Goal: Information Seeking & Learning: Find specific page/section

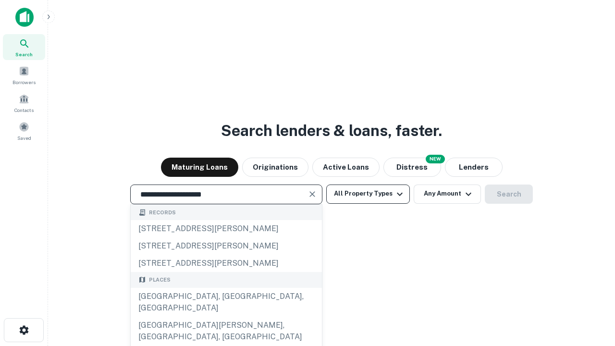
click at [226, 317] on div "[GEOGRAPHIC_DATA], [GEOGRAPHIC_DATA], [GEOGRAPHIC_DATA]" at bounding box center [226, 302] width 191 height 29
click at [368, 194] on button "All Property Types" at bounding box center [368, 193] width 84 height 19
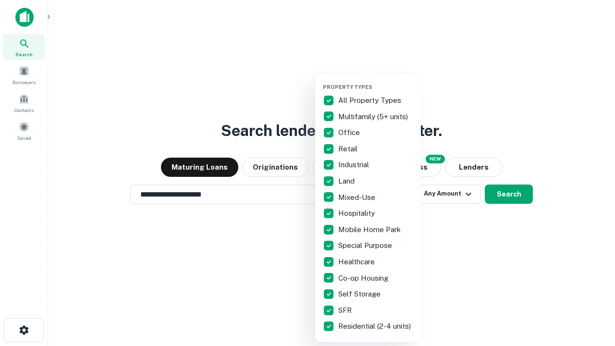
type input "**********"
click at [376, 81] on button "button" at bounding box center [376, 81] width 106 height 0
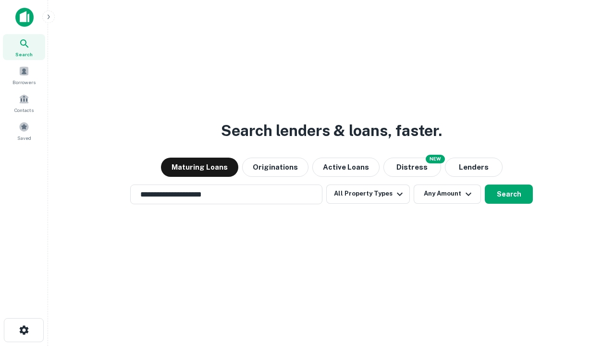
scroll to position [6, 116]
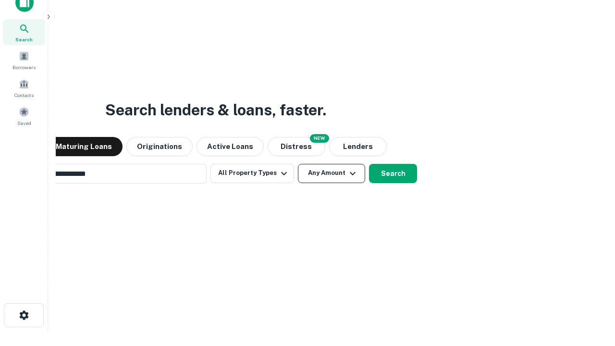
click at [298, 164] on button "Any Amount" at bounding box center [331, 173] width 67 height 19
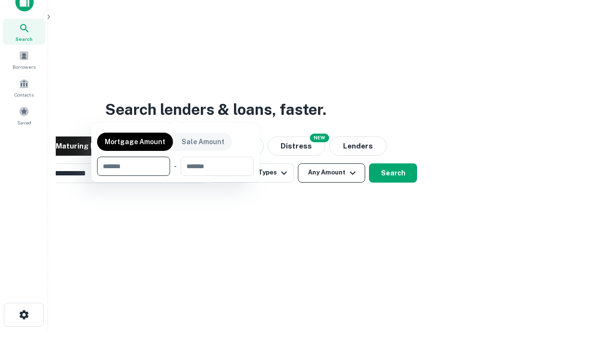
scroll to position [69, 272]
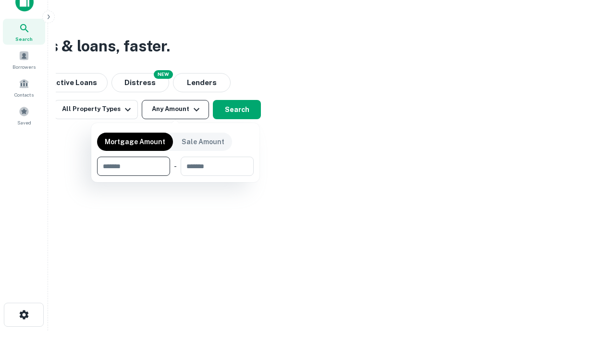
type input "*******"
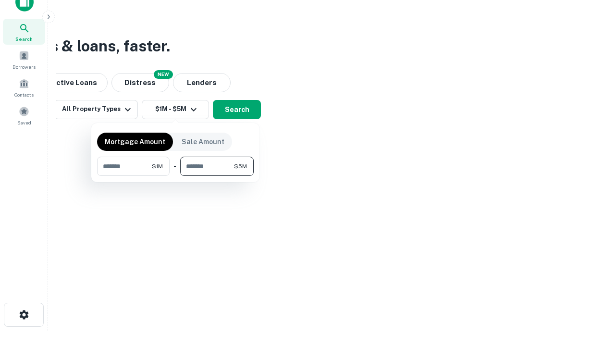
type input "*******"
click at [175, 176] on button "button" at bounding box center [175, 176] width 157 height 0
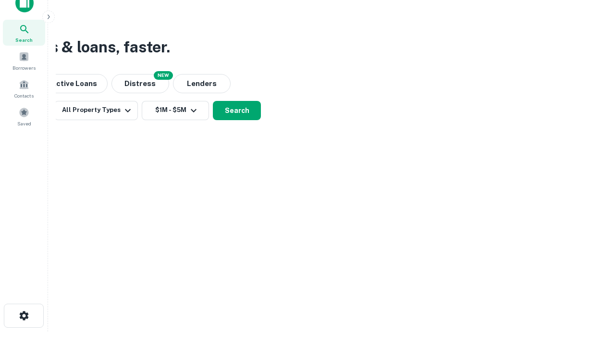
scroll to position [6, 177]
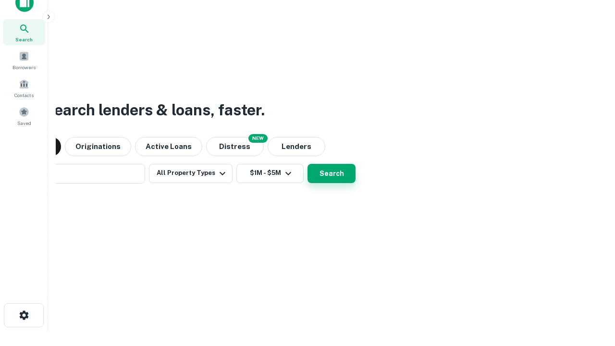
click at [307, 164] on button "Search" at bounding box center [331, 173] width 48 height 19
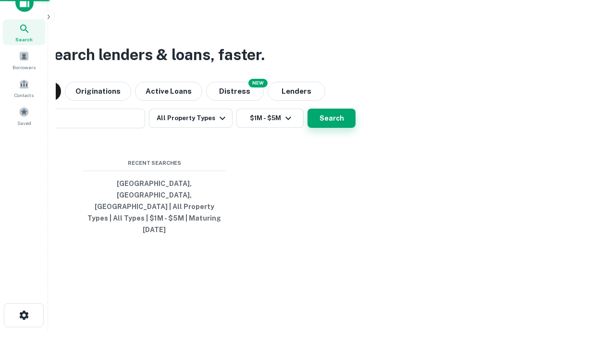
scroll to position [25, 272]
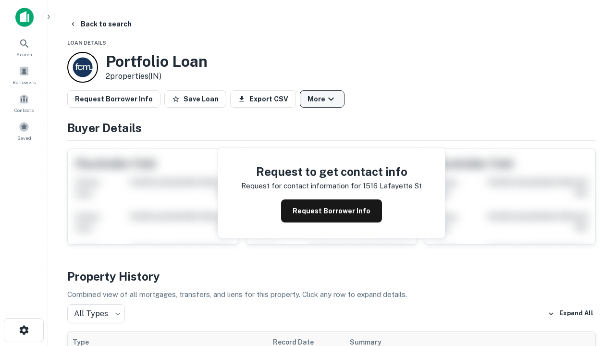
click at [322, 99] on button "More" at bounding box center [322, 98] width 45 height 17
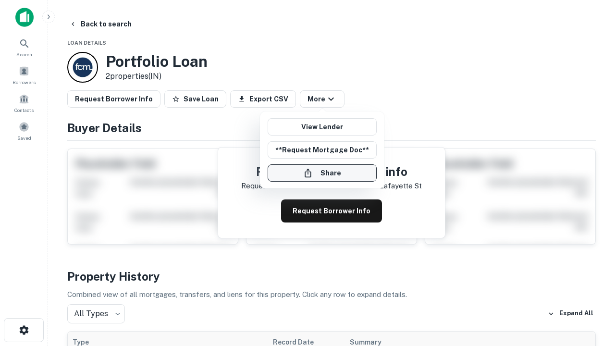
click at [322, 173] on button "Share" at bounding box center [322, 172] width 109 height 17
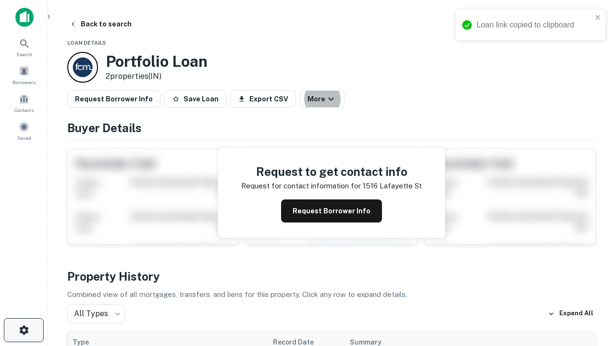
click at [24, 330] on icon "button" at bounding box center [24, 330] width 12 height 12
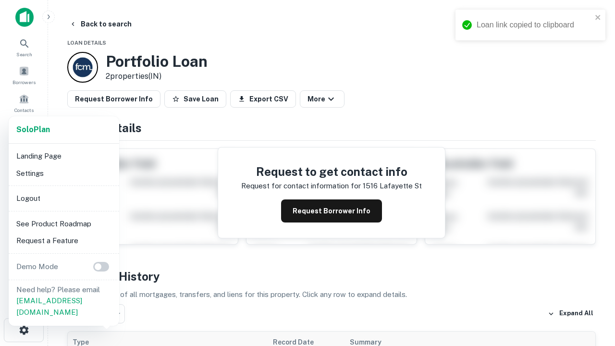
click at [63, 198] on li "Logout" at bounding box center [63, 198] width 103 height 17
